Goal: Transaction & Acquisition: Purchase product/service

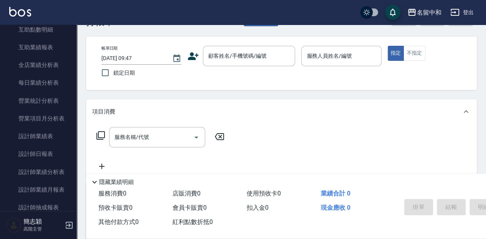
scroll to position [461, 0]
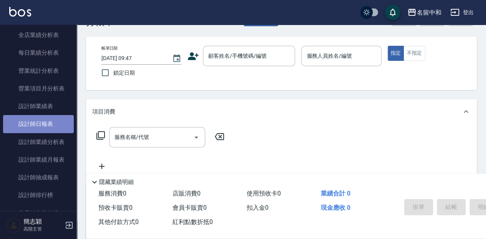
click at [48, 126] on link "設計師日報表" at bounding box center [38, 124] width 71 height 18
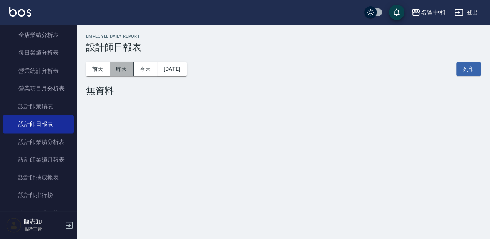
click at [119, 69] on button "昨天" at bounding box center [122, 69] width 24 height 14
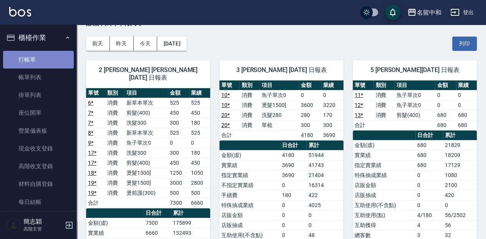
click at [48, 57] on link "打帳單" at bounding box center [38, 60] width 71 height 18
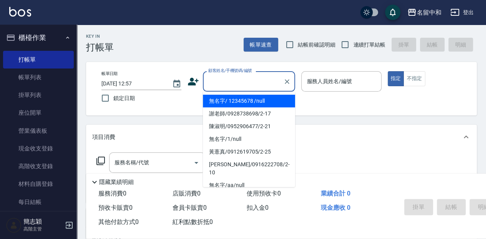
click at [268, 81] on input "顧客姓名/手機號碼/編號" at bounding box center [243, 81] width 74 height 13
click at [248, 99] on li "無名字/ 12345678 /null" at bounding box center [249, 101] width 92 height 13
type input "無名字/ 12345678 /null"
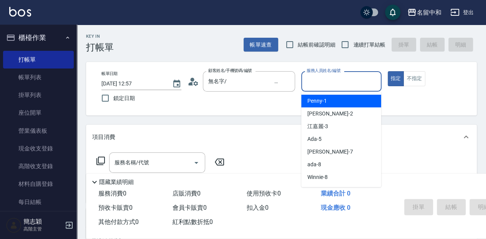
click at [331, 85] on input "服務人員姓名/編號" at bounding box center [341, 81] width 73 height 13
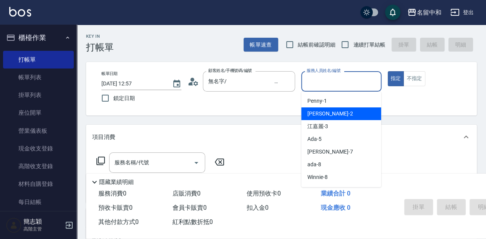
click at [332, 111] on div "[PERSON_NAME] -2" at bounding box center [341, 113] width 80 height 13
type input "[PERSON_NAME]-2"
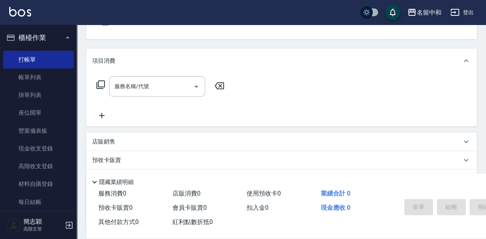
scroll to position [77, 0]
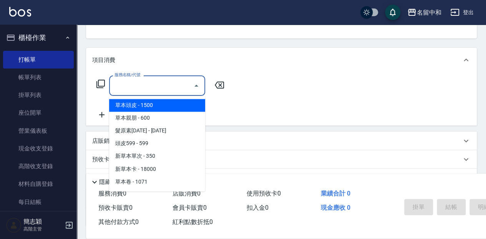
click at [170, 85] on input "服務名稱/代號" at bounding box center [152, 85] width 78 height 13
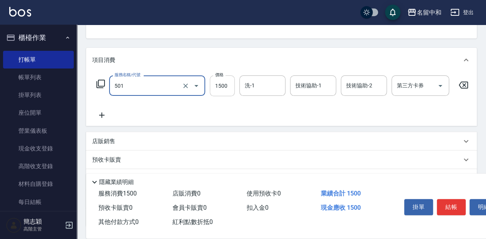
type input "染髮(1500](501)"
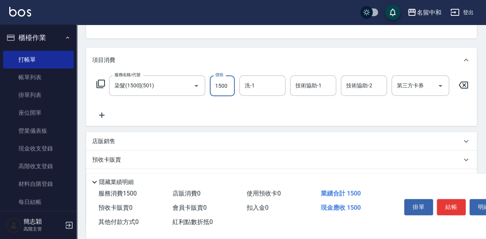
click at [226, 83] on input "1500" at bounding box center [222, 85] width 25 height 21
type input "1600"
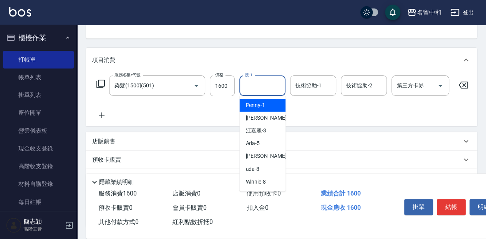
click at [263, 86] on input "洗-1" at bounding box center [262, 85] width 39 height 13
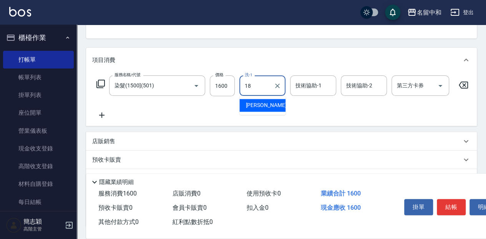
click at [271, 107] on div "[PERSON_NAME] -18" at bounding box center [263, 105] width 46 height 13
type input "[PERSON_NAME]-18"
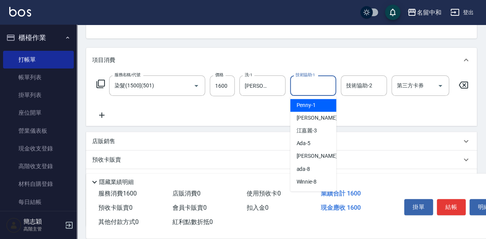
click at [309, 88] on input "技術協助-1" at bounding box center [313, 85] width 39 height 13
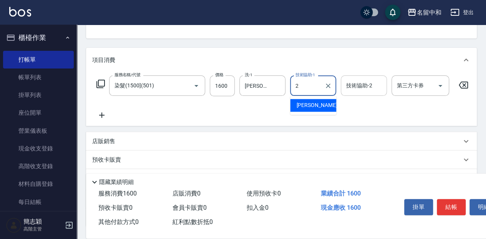
drag, startPoint x: 316, startPoint y: 103, endPoint x: 344, endPoint y: 88, distance: 32.0
click at [317, 103] on div "[PERSON_NAME] -2" at bounding box center [313, 105] width 46 height 13
type input "[PERSON_NAME]-2"
click at [360, 83] on input "技術協助-2" at bounding box center [363, 85] width 39 height 13
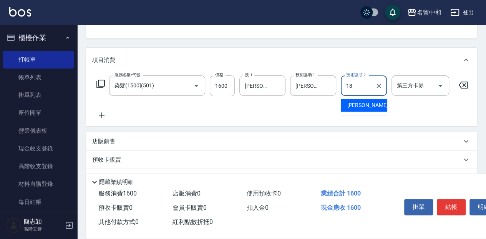
click at [364, 105] on span "[PERSON_NAME] -18" at bounding box center [371, 105] width 48 height 8
type input "[PERSON_NAME]-18"
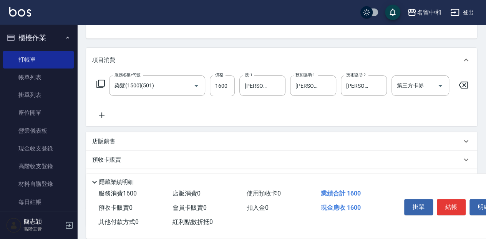
click at [105, 118] on icon at bounding box center [101, 114] width 19 height 9
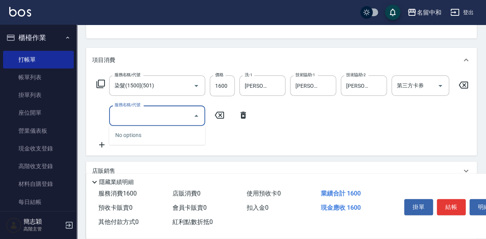
click at [168, 116] on input "服務名稱/代號" at bounding box center [152, 115] width 78 height 13
click at [195, 117] on icon "Close" at bounding box center [196, 115] width 9 height 9
click at [195, 115] on icon "Open" at bounding box center [196, 115] width 9 height 9
click at [196, 117] on icon "Close" at bounding box center [196, 115] width 9 height 9
click at [219, 115] on icon at bounding box center [219, 114] width 19 height 9
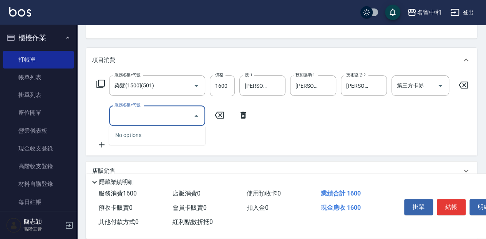
click at [175, 113] on input "服務名稱/代號" at bounding box center [152, 115] width 78 height 13
click at [195, 117] on icon "Close" at bounding box center [196, 115] width 9 height 9
click at [198, 115] on icon "Open" at bounding box center [196, 115] width 9 height 9
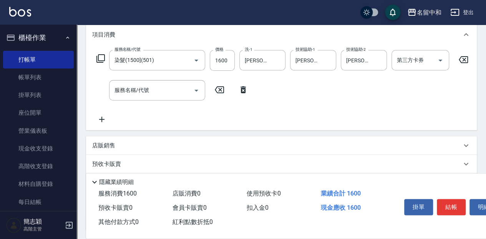
click at [218, 88] on icon at bounding box center [219, 89] width 19 height 9
click at [244, 91] on icon at bounding box center [243, 89] width 5 height 7
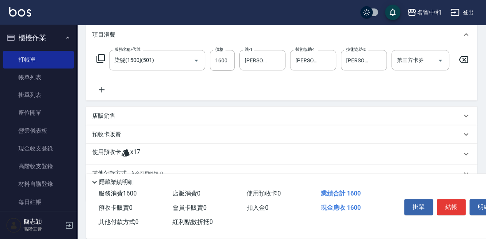
click at [101, 88] on icon at bounding box center [101, 89] width 5 height 5
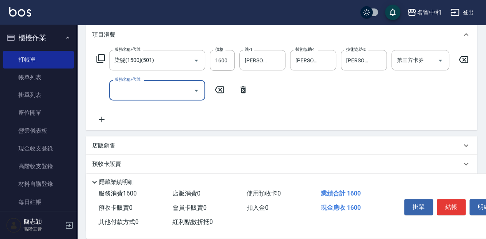
click at [195, 90] on icon "Open" at bounding box center [196, 90] width 9 height 9
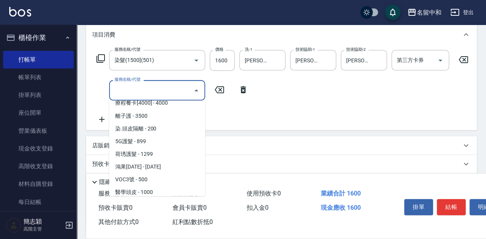
scroll to position [717, 0]
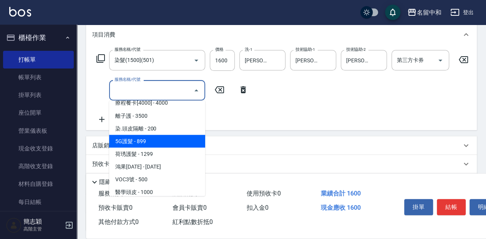
click at [166, 144] on span "5G護髮 - 899" at bounding box center [157, 141] width 96 height 13
type input "5G護髮(613)"
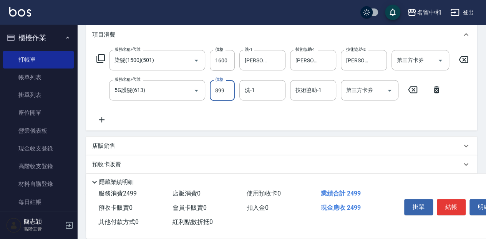
click at [221, 88] on input "899" at bounding box center [222, 90] width 25 height 21
type input "999"
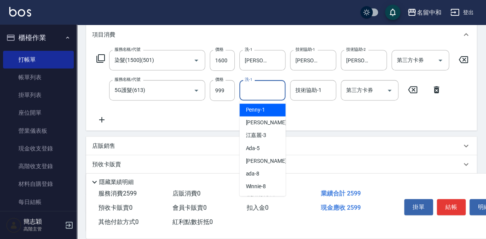
click at [263, 88] on input "洗-1" at bounding box center [262, 89] width 39 height 13
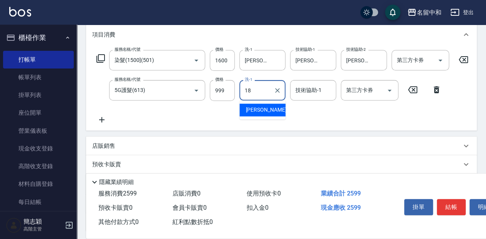
click at [268, 107] on div "[PERSON_NAME] -18" at bounding box center [263, 109] width 46 height 13
type input "[PERSON_NAME]-18"
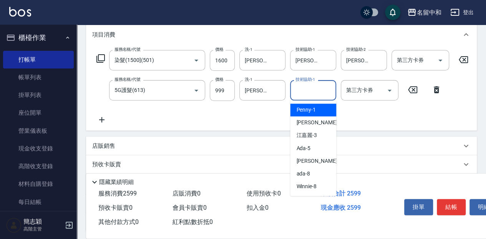
click at [303, 90] on input "技術協助-1" at bounding box center [313, 89] width 39 height 13
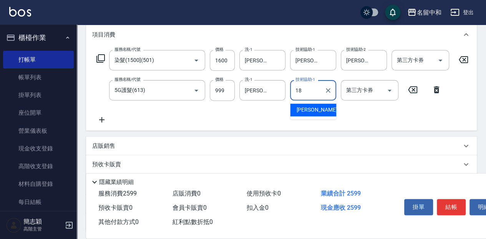
click at [317, 111] on div "[PERSON_NAME] -18" at bounding box center [313, 109] width 46 height 13
type input "[PERSON_NAME]-18"
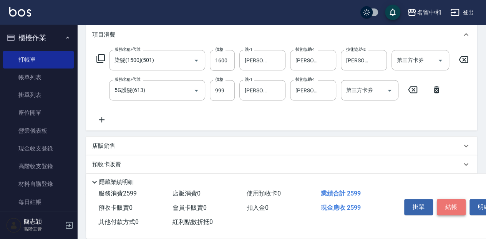
click at [449, 205] on button "結帳" at bounding box center [451, 207] width 29 height 16
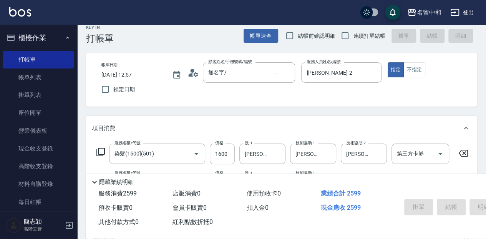
scroll to position [0, 0]
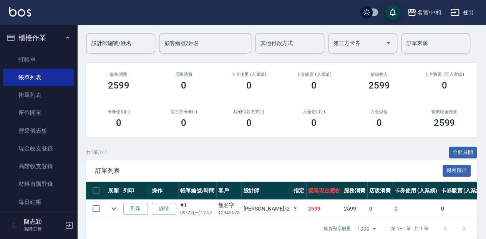
scroll to position [68, 0]
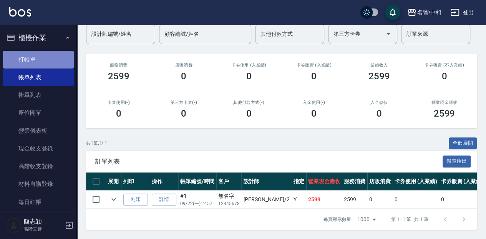
click at [49, 59] on link "打帳單" at bounding box center [38, 60] width 71 height 18
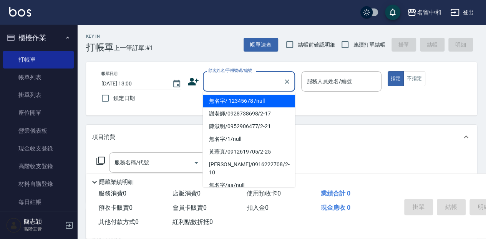
click at [267, 81] on input "顧客姓名/手機號碼/編號" at bounding box center [243, 81] width 74 height 13
click at [264, 101] on li "無名字/ 12345678 /null" at bounding box center [249, 101] width 92 height 13
type input "無名字/ 12345678 /null"
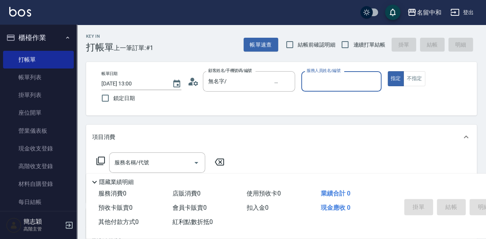
click at [339, 81] on input "服務人員姓名/編號" at bounding box center [341, 81] width 73 height 13
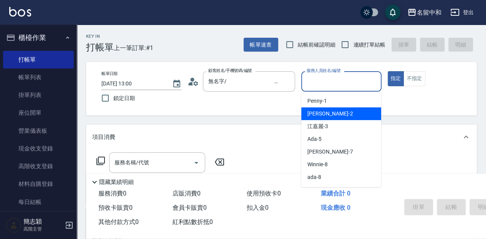
click at [340, 110] on div "[PERSON_NAME] -2" at bounding box center [341, 113] width 80 height 13
type input "[PERSON_NAME]-2"
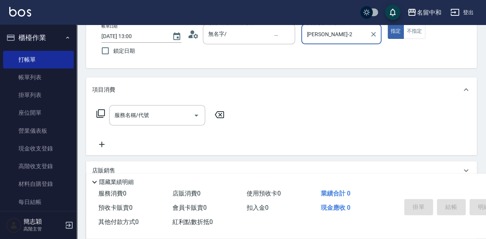
scroll to position [77, 0]
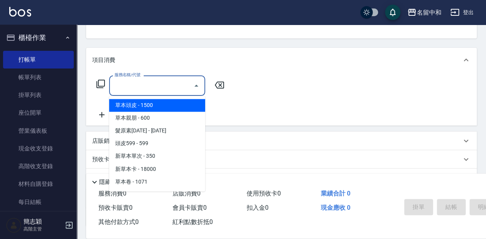
click at [158, 88] on input "服務名稱/代號" at bounding box center [152, 85] width 78 height 13
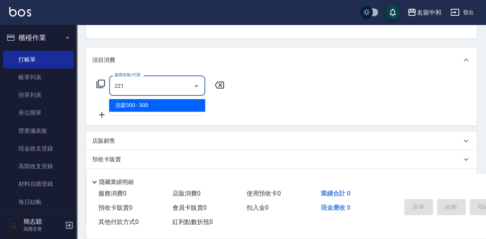
click at [165, 105] on span "洗髮300 - 300" at bounding box center [157, 105] width 96 height 13
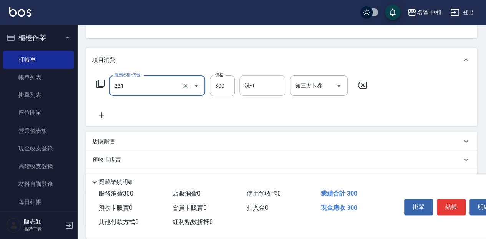
type input "洗髮300(221)"
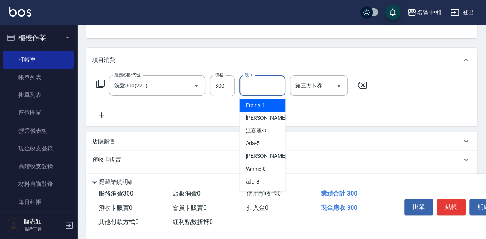
click at [262, 85] on input "洗-1" at bounding box center [262, 85] width 39 height 13
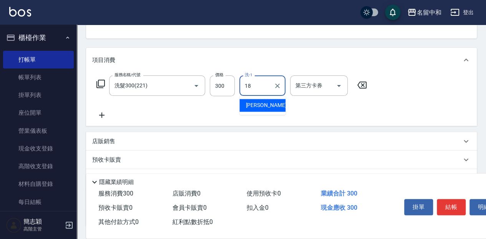
click at [269, 105] on div "[PERSON_NAME] -18" at bounding box center [263, 105] width 46 height 13
type input "[PERSON_NAME]-18"
click at [269, 105] on div "服務名稱/代號 洗髮300(221) 服務名稱/代號 價格 300 價格 洗-1 沛岑-18 洗-1 第三方卡券 第三方卡券" at bounding box center [231, 97] width 279 height 44
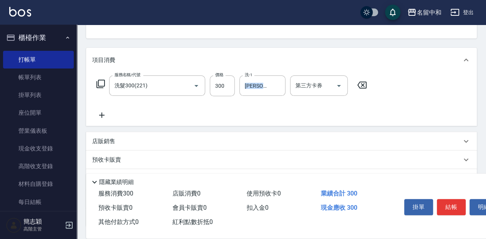
click at [101, 113] on icon at bounding box center [101, 114] width 19 height 9
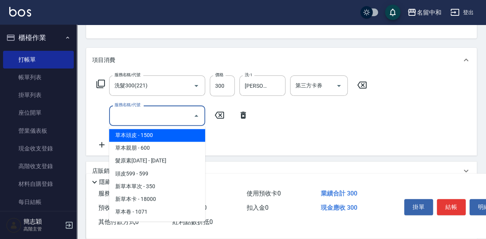
click at [175, 117] on input "服務名稱/代號" at bounding box center [152, 115] width 78 height 13
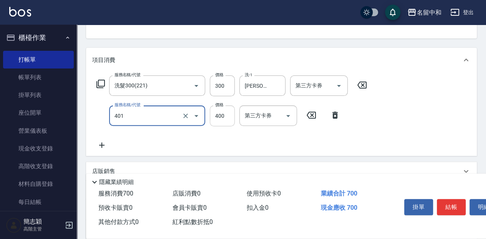
type input "剪髮(400)(401)"
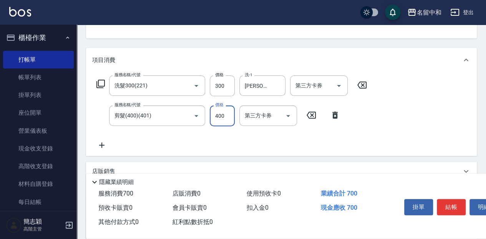
click at [225, 116] on input "400" at bounding box center [222, 115] width 25 height 21
click at [219, 112] on input "4450" at bounding box center [222, 115] width 25 height 21
type input "450"
click at [454, 205] on button "結帳" at bounding box center [451, 207] width 29 height 16
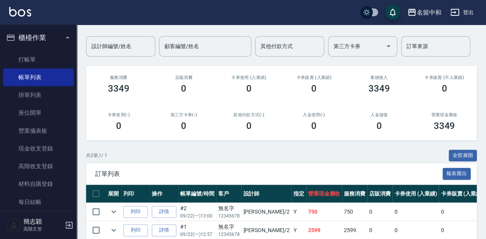
scroll to position [61, 0]
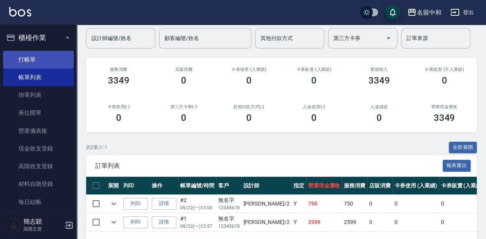
click at [57, 61] on link "打帳單" at bounding box center [38, 60] width 71 height 18
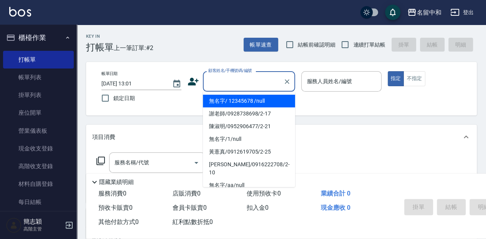
drag, startPoint x: 208, startPoint y: 78, endPoint x: 217, endPoint y: 92, distance: 16.5
click at [208, 78] on input "顧客姓名/手機號碼/編號" at bounding box center [243, 81] width 74 height 13
click at [221, 101] on li "無名字/ 12345678 /null" at bounding box center [249, 101] width 92 height 13
type input "無名字/ 12345678 /null"
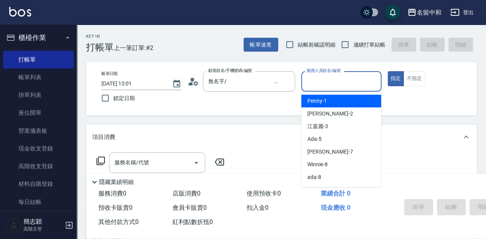
click at [319, 78] on input "服務人員姓名/編號" at bounding box center [341, 81] width 73 height 13
type input "瓦皮-A"
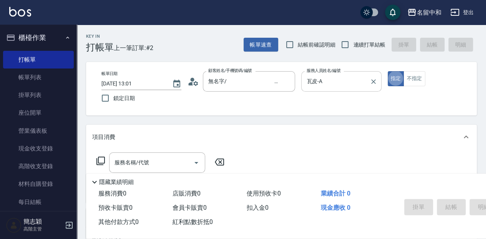
type button "true"
click at [103, 178] on p "隱藏業績明細" at bounding box center [116, 182] width 35 height 8
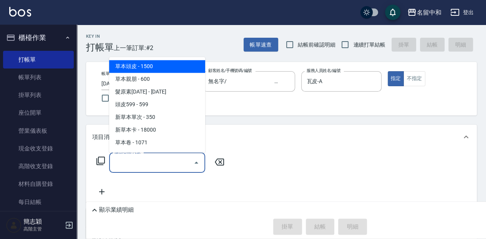
click at [120, 160] on input "服務名稱/代號" at bounding box center [152, 162] width 78 height 13
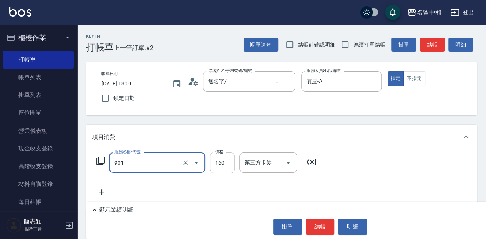
type input "修手(901)"
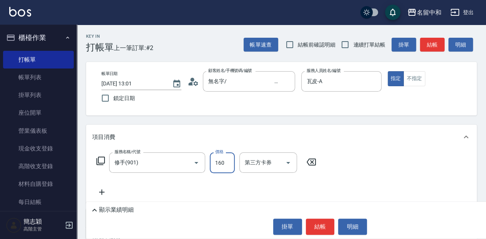
click at [225, 166] on input "160" at bounding box center [222, 162] width 25 height 21
type input "460"
click at [327, 225] on button "結帳" at bounding box center [320, 226] width 29 height 16
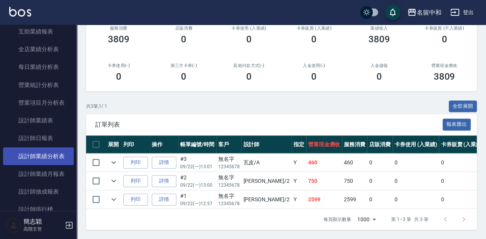
scroll to position [487, 0]
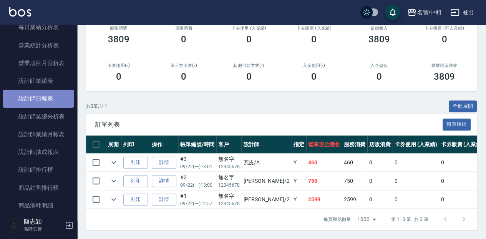
click at [50, 101] on link "設計師日報表" at bounding box center [38, 99] width 71 height 18
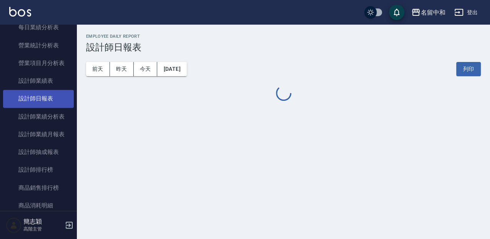
click at [50, 101] on link "設計師日報表" at bounding box center [38, 99] width 71 height 18
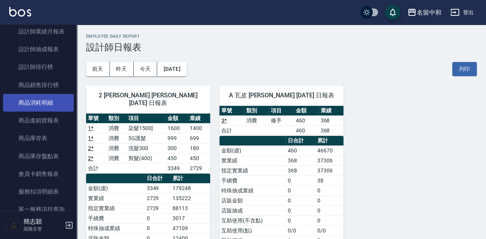
scroll to position [564, 0]
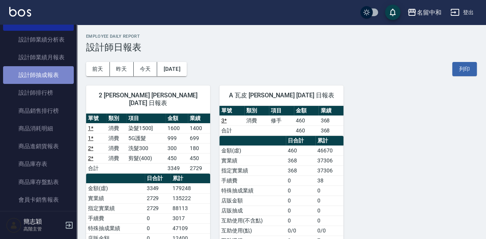
click at [50, 75] on link "設計師抽成報表" at bounding box center [38, 75] width 71 height 18
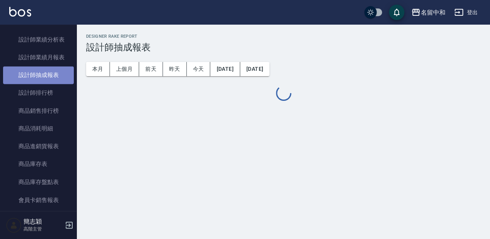
click at [50, 76] on link "設計師抽成報表" at bounding box center [38, 75] width 71 height 18
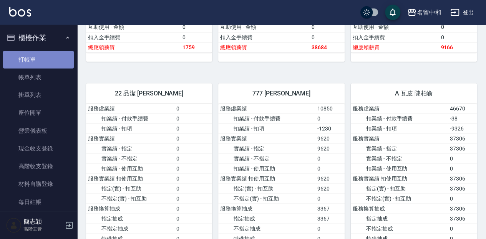
click at [40, 56] on link "打帳單" at bounding box center [38, 60] width 71 height 18
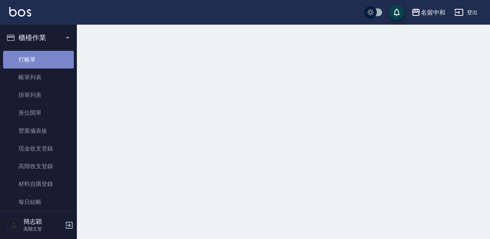
click at [40, 56] on link "打帳單" at bounding box center [38, 60] width 71 height 18
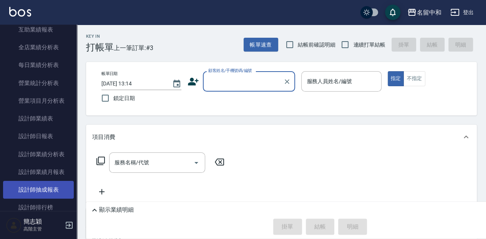
scroll to position [461, 0]
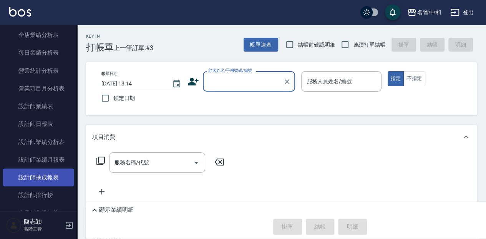
click at [51, 179] on link "設計師抽成報表" at bounding box center [38, 177] width 71 height 18
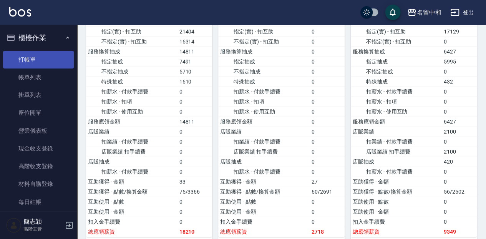
scroll to position [1179, 0]
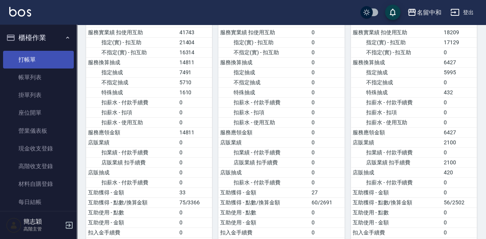
click at [53, 55] on link "打帳單" at bounding box center [38, 60] width 71 height 18
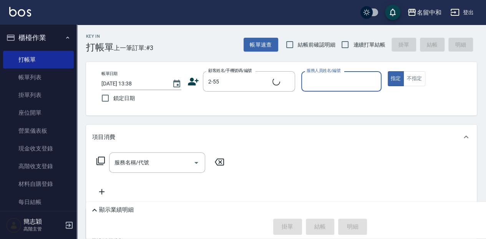
type input "新客人 姓名未設定/2-55/null"
click at [285, 83] on icon "Clear" at bounding box center [287, 81] width 5 height 5
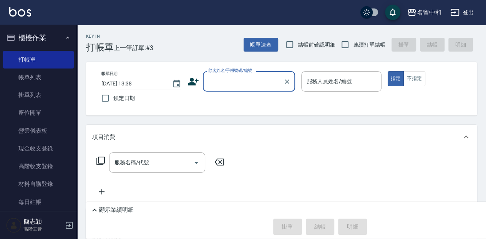
click at [266, 84] on input "顧客姓名/手機號碼/編號" at bounding box center [243, 81] width 74 height 13
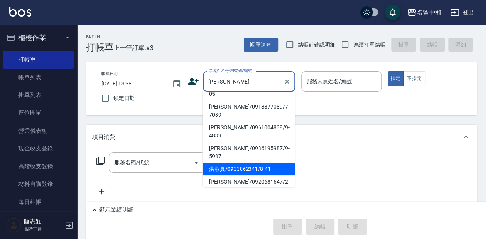
scroll to position [37, 0]
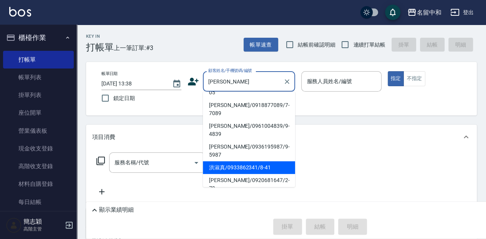
click at [254, 161] on li "洪淑真/0933862341/8-41" at bounding box center [249, 167] width 92 height 13
type input "洪淑真/0933862341/8-41"
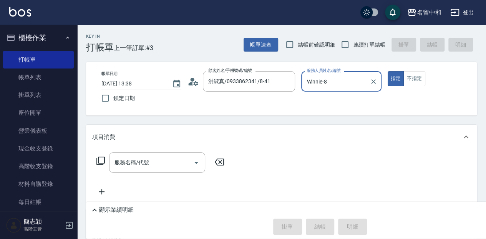
type input "Winnie-8"
click at [372, 82] on icon "Clear" at bounding box center [373, 81] width 5 height 5
click at [340, 86] on input "服務人員姓名/編號" at bounding box center [341, 81] width 73 height 13
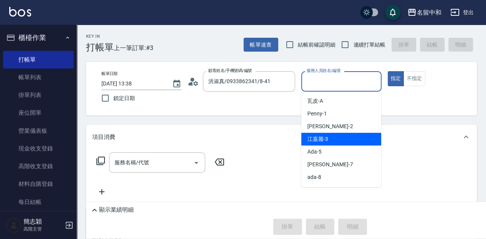
click at [331, 139] on div "江嘉麗 -3" at bounding box center [341, 139] width 80 height 13
type input "江嘉麗-3"
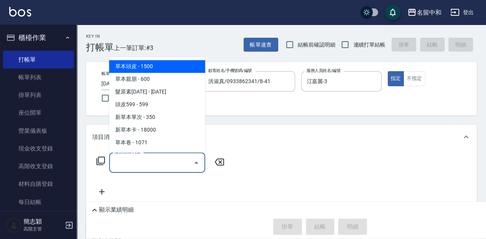
click at [165, 161] on input "服務名稱/代號" at bounding box center [152, 162] width 78 height 13
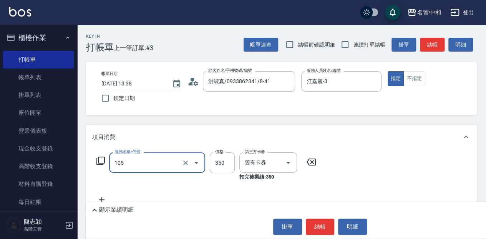
type input "新草本單次(105)"
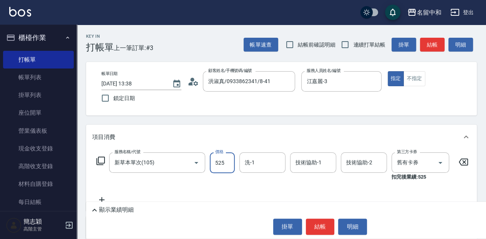
type input "525"
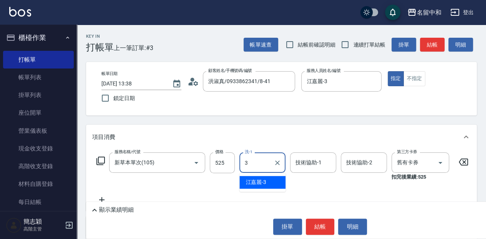
type input "江嘉麗-3"
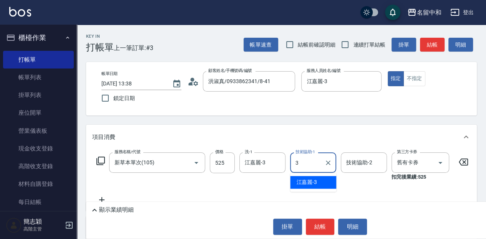
type input "江嘉麗-3"
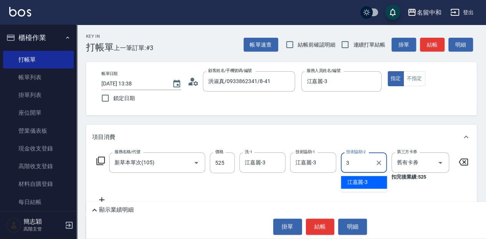
type input "江嘉麗-3"
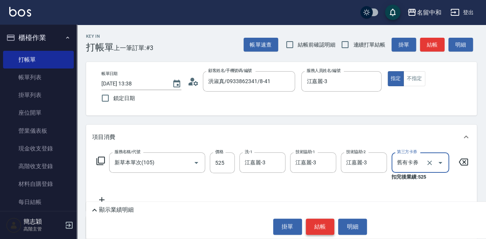
click at [320, 230] on button "結帳" at bounding box center [320, 226] width 29 height 16
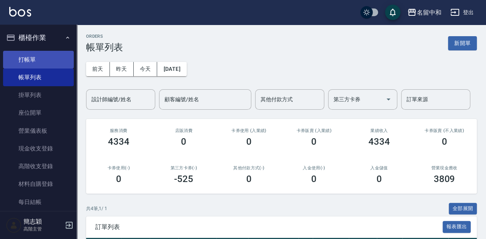
click at [41, 66] on link "打帳單" at bounding box center [38, 60] width 71 height 18
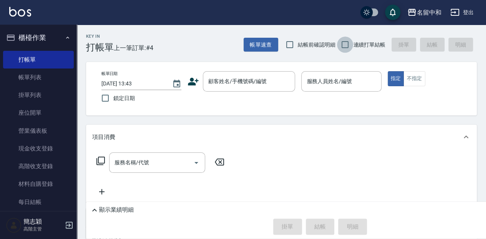
click at [349, 43] on input "連續打單結帳" at bounding box center [345, 45] width 16 height 16
checkbox input "true"
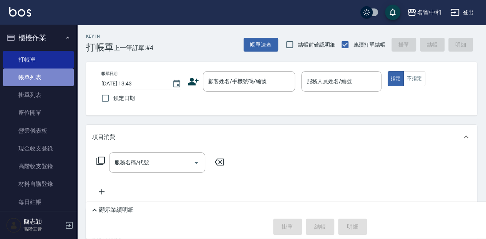
click at [58, 77] on link "帳單列表" at bounding box center [38, 77] width 71 height 18
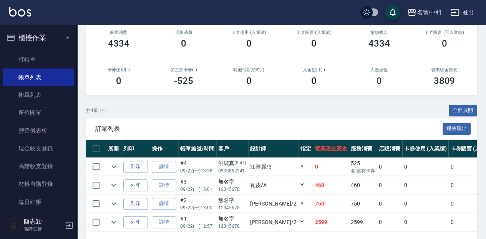
scroll to position [123, 0]
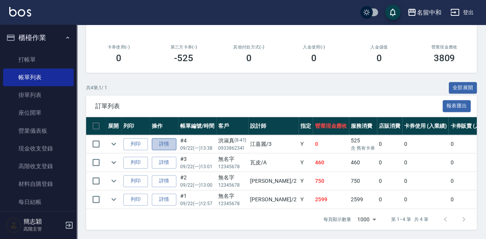
click at [166, 146] on link "詳情" at bounding box center [164, 144] width 25 height 12
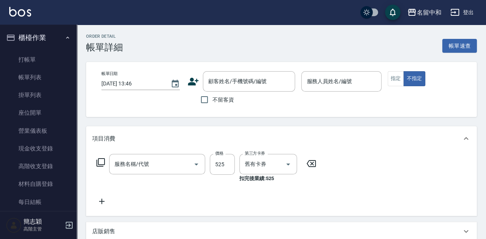
type input "[DATE] 13:38"
type input "江嘉麗-3"
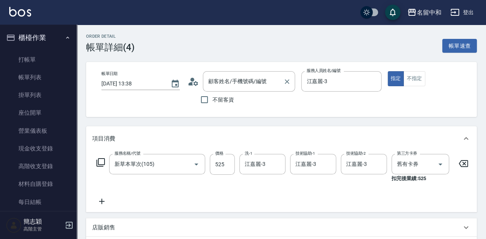
type input "洪淑真/0933862341/8-41"
type input "新草本單次(105)"
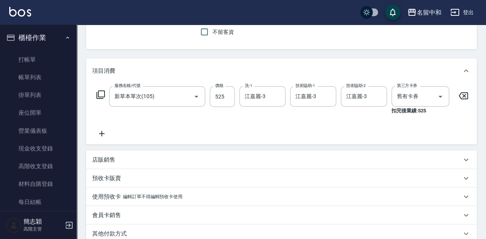
scroll to position [77, 0]
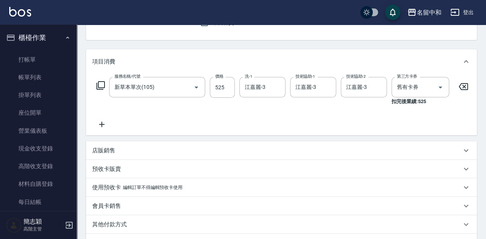
click at [117, 160] on div "店販銷售" at bounding box center [281, 150] width 391 height 18
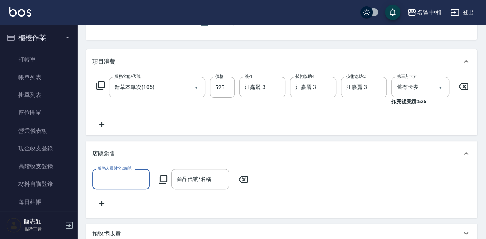
scroll to position [0, 0]
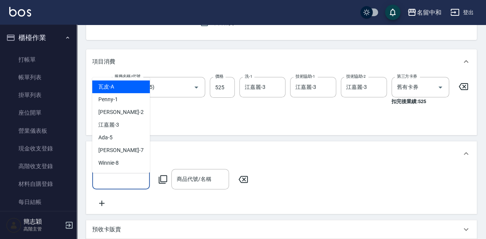
click at [141, 177] on input "服務人員姓名/編號" at bounding box center [121, 178] width 51 height 13
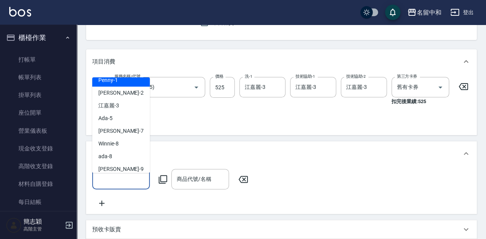
scroll to position [18, 0]
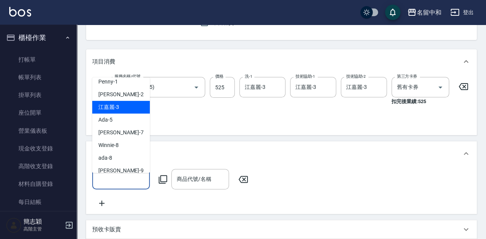
click at [128, 111] on div "江嘉麗 -3" at bounding box center [121, 107] width 58 height 13
type input "江嘉麗-3"
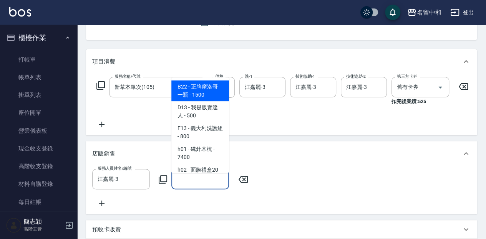
click at [195, 178] on input "商品代號/名稱" at bounding box center [200, 178] width 51 height 13
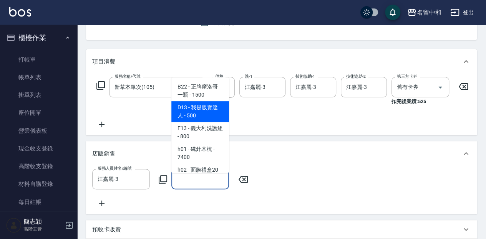
click at [207, 107] on span "D13 - 我是販賣達人 - 500" at bounding box center [200, 111] width 58 height 21
type input "我是販賣達人"
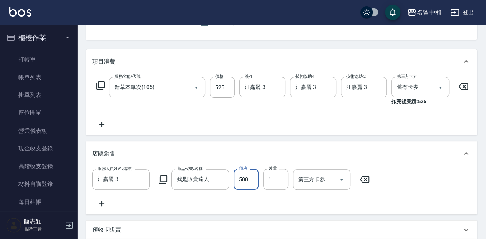
click at [241, 188] on input "500" at bounding box center [246, 179] width 25 height 21
type input "1440"
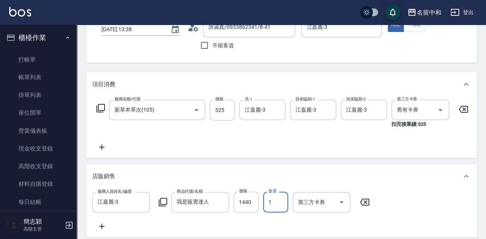
scroll to position [241, 0]
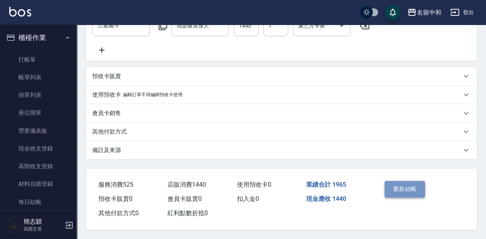
click at [407, 181] on button "重新結帳" at bounding box center [405, 189] width 41 height 16
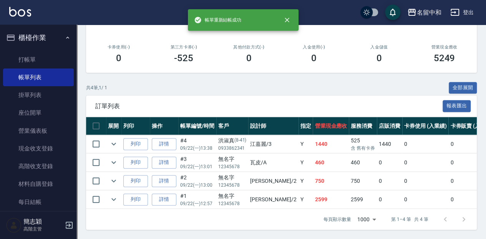
scroll to position [123, 0]
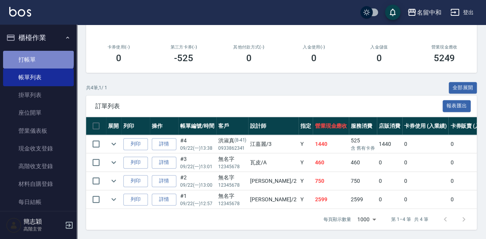
click at [38, 57] on link "打帳單" at bounding box center [38, 60] width 71 height 18
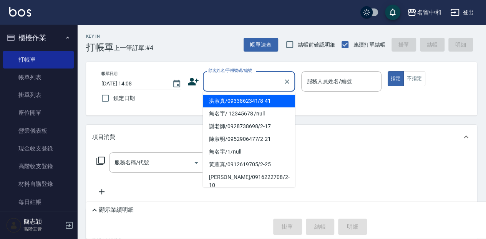
click at [247, 80] on input "顧客姓名/手機號碼/編號" at bounding box center [243, 81] width 74 height 13
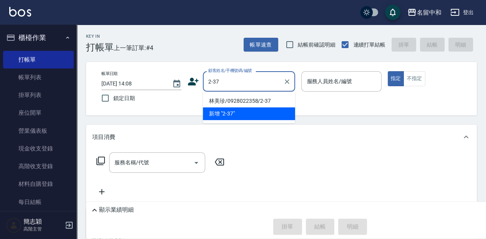
click at [252, 99] on li "林美珍/0928022358/2-37" at bounding box center [249, 101] width 92 height 13
type input "林美珍/0928022358/2-37"
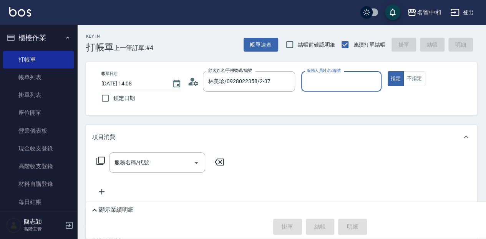
type input "[PERSON_NAME]-2"
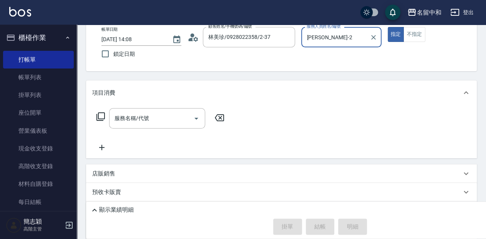
scroll to position [51, 0]
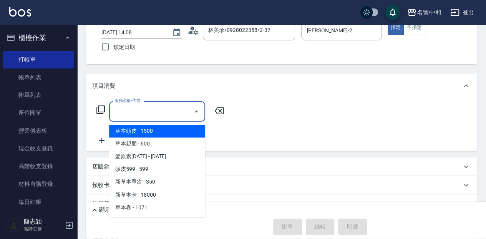
click at [153, 114] on input "服務名稱/代號" at bounding box center [152, 111] width 78 height 13
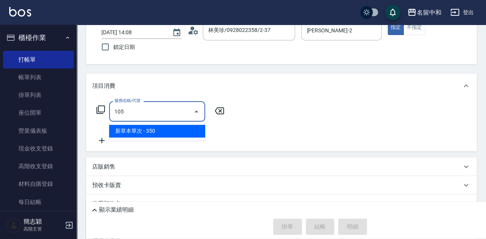
click at [154, 128] on span "新草本單次 - 350" at bounding box center [157, 131] width 96 height 13
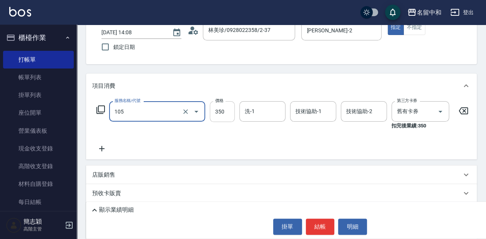
type input "新草本單次(105)"
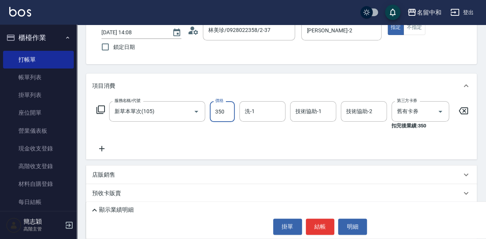
click at [223, 111] on input "350" at bounding box center [222, 111] width 25 height 21
type input "525"
click at [258, 111] on input "洗-1" at bounding box center [262, 111] width 39 height 13
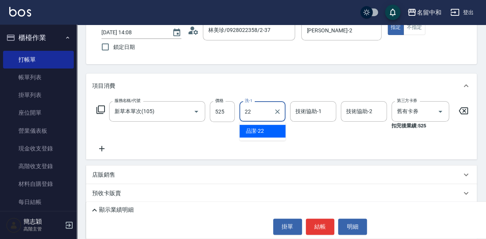
drag, startPoint x: 274, startPoint y: 133, endPoint x: 301, endPoint y: 124, distance: 28.3
click at [274, 133] on div "品潔 -22" at bounding box center [263, 131] width 46 height 13
type input "品潔-22"
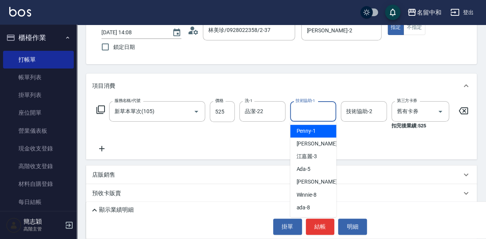
click at [315, 111] on input "技術協助-1" at bounding box center [313, 111] width 39 height 13
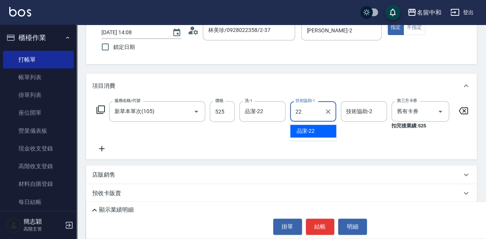
drag, startPoint x: 324, startPoint y: 134, endPoint x: 331, endPoint y: 129, distance: 8.2
click at [324, 133] on div "品潔 -22" at bounding box center [313, 131] width 46 height 13
type input "品潔-22"
click at [362, 108] on div "技術協助-2 技術協助-2" at bounding box center [364, 111] width 46 height 20
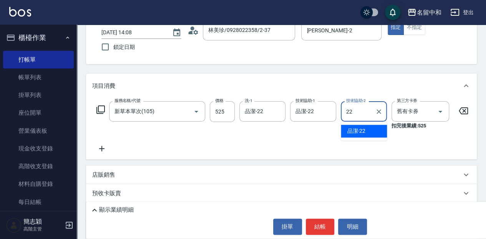
click at [354, 133] on span "品潔 -22" at bounding box center [356, 131] width 18 height 8
type input "品潔-22"
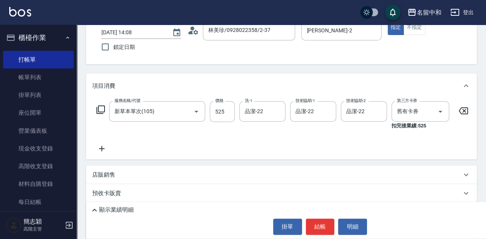
click at [102, 148] on icon at bounding box center [101, 148] width 5 height 5
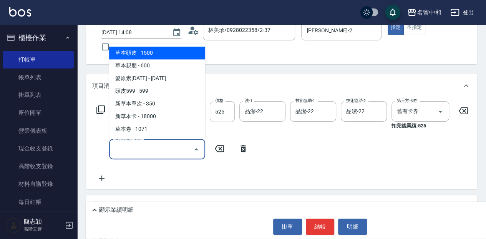
click at [137, 145] on input "服務名稱/代號" at bounding box center [152, 148] width 78 height 13
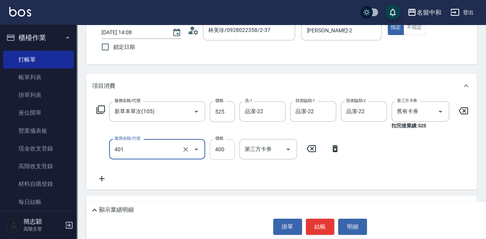
type input "剪髮(400)(401)"
click at [224, 150] on input "400" at bounding box center [222, 149] width 25 height 21
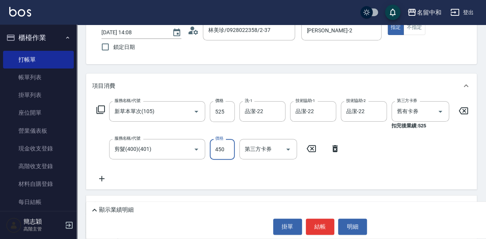
type input "450"
click at [319, 224] on button "結帳" at bounding box center [320, 226] width 29 height 16
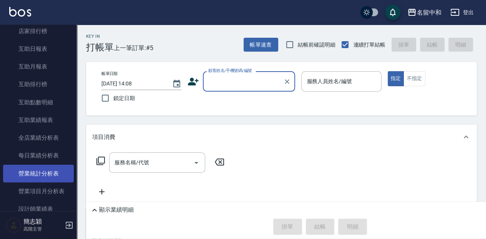
scroll to position [384, 0]
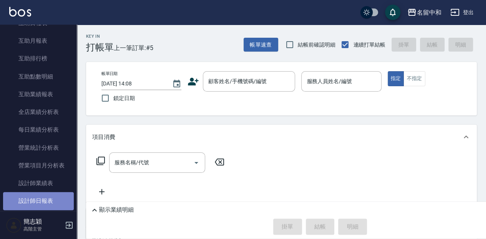
click at [49, 200] on link "設計師日報表" at bounding box center [38, 201] width 71 height 18
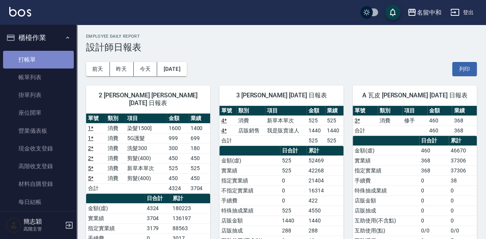
click at [44, 59] on link "打帳單" at bounding box center [38, 60] width 71 height 18
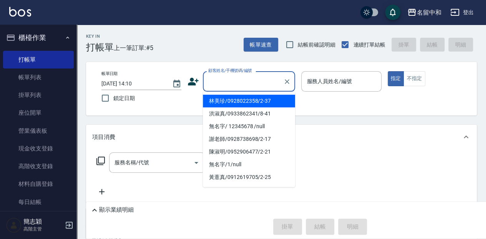
click at [251, 81] on input "顧客姓名/手機號碼/編號" at bounding box center [243, 81] width 74 height 13
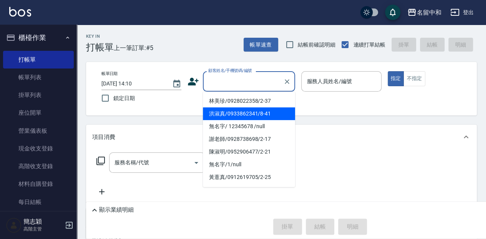
click at [256, 113] on li "洪淑真/0933862341/8-41" at bounding box center [249, 113] width 92 height 13
type input "洪淑真/0933862341/8-41"
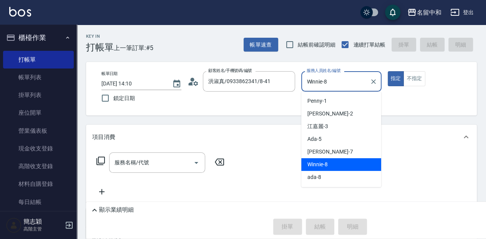
click at [331, 80] on input "Winnie-8" at bounding box center [336, 81] width 62 height 13
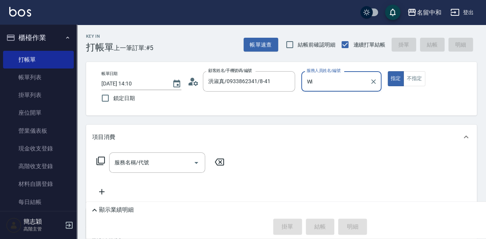
type input "W"
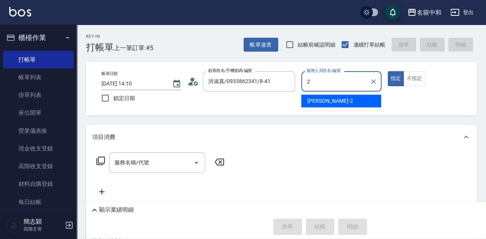
click at [341, 101] on div "[PERSON_NAME] -2" at bounding box center [341, 101] width 80 height 13
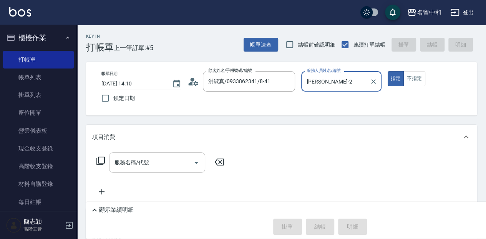
type input "[PERSON_NAME]-2"
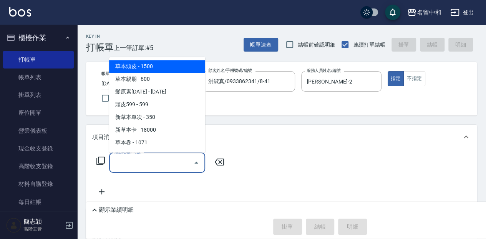
click at [161, 162] on input "服務名稱/代號" at bounding box center [152, 162] width 78 height 13
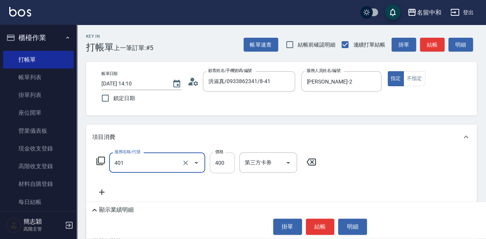
type input "剪髮(400)(401)"
click at [226, 161] on input "400" at bounding box center [222, 162] width 25 height 21
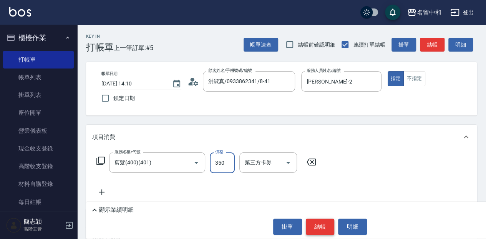
type input "350"
click at [315, 227] on button "結帳" at bounding box center [320, 226] width 29 height 16
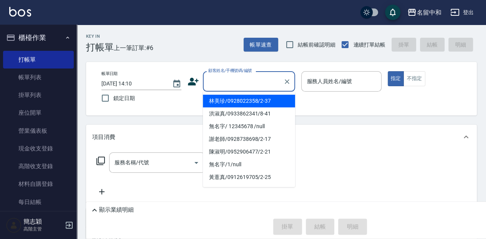
click at [215, 81] on input "顧客姓名/手機號碼/編號" at bounding box center [243, 81] width 74 height 13
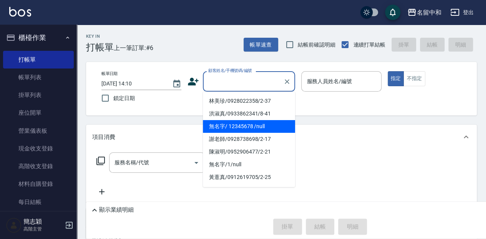
click at [230, 123] on li "無名字/ 12345678 /null" at bounding box center [249, 126] width 92 height 13
type input "無名字/ 12345678 /null"
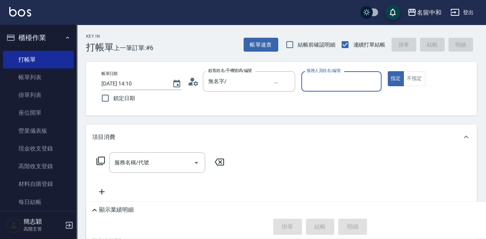
click at [338, 83] on input "服務人員姓名/編號" at bounding box center [341, 81] width 73 height 13
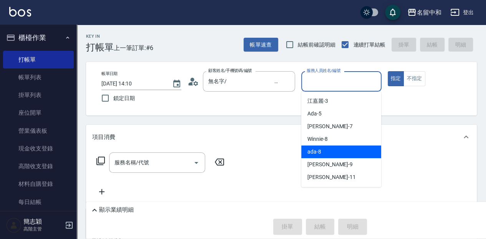
scroll to position [25, 0]
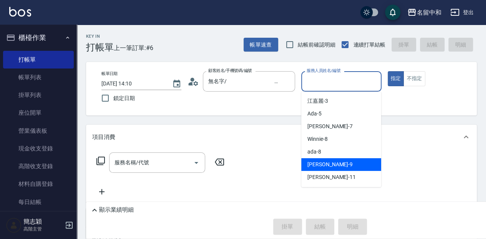
click at [325, 162] on div "[PERSON_NAME] -9" at bounding box center [341, 164] width 80 height 13
type input "[PERSON_NAME]-9"
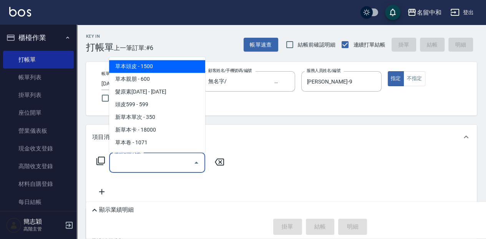
click at [155, 161] on input "服務名稱/代號" at bounding box center [152, 162] width 78 height 13
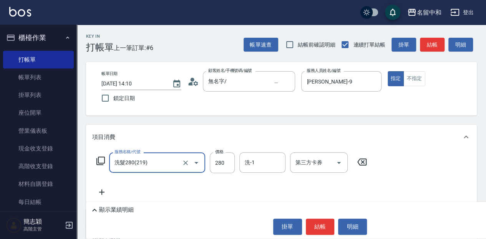
type input "洗髮280(219)"
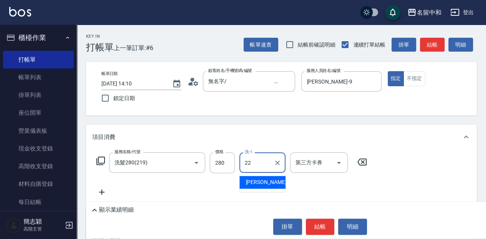
type input "品潔-22"
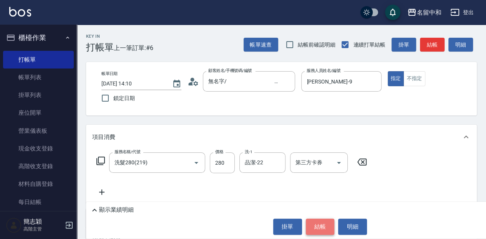
click at [323, 222] on button "結帳" at bounding box center [320, 226] width 29 height 16
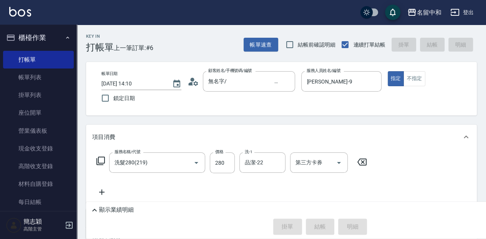
type input "[DATE] 14:36"
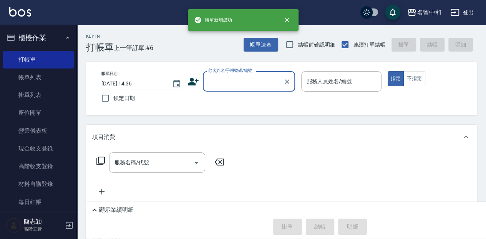
scroll to position [0, 0]
